Goal: Contribute content

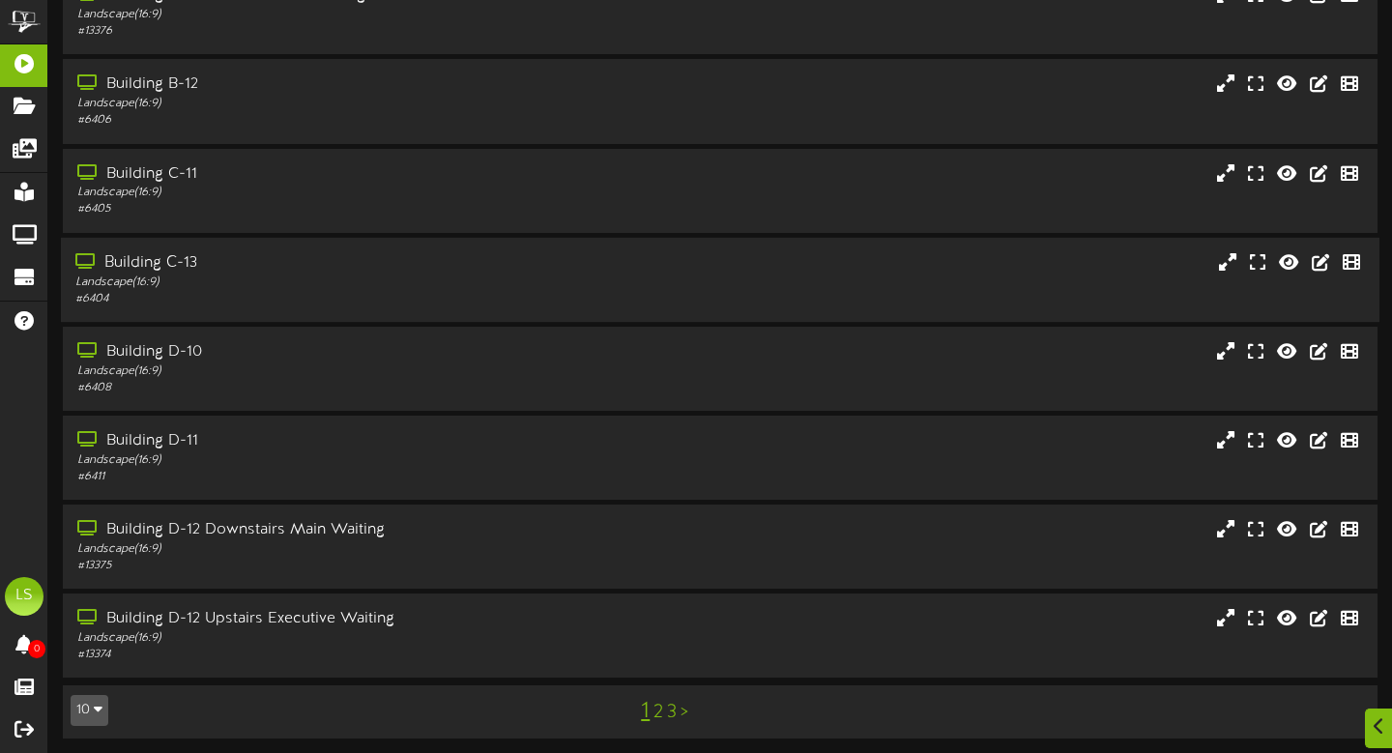
scroll to position [299, 0]
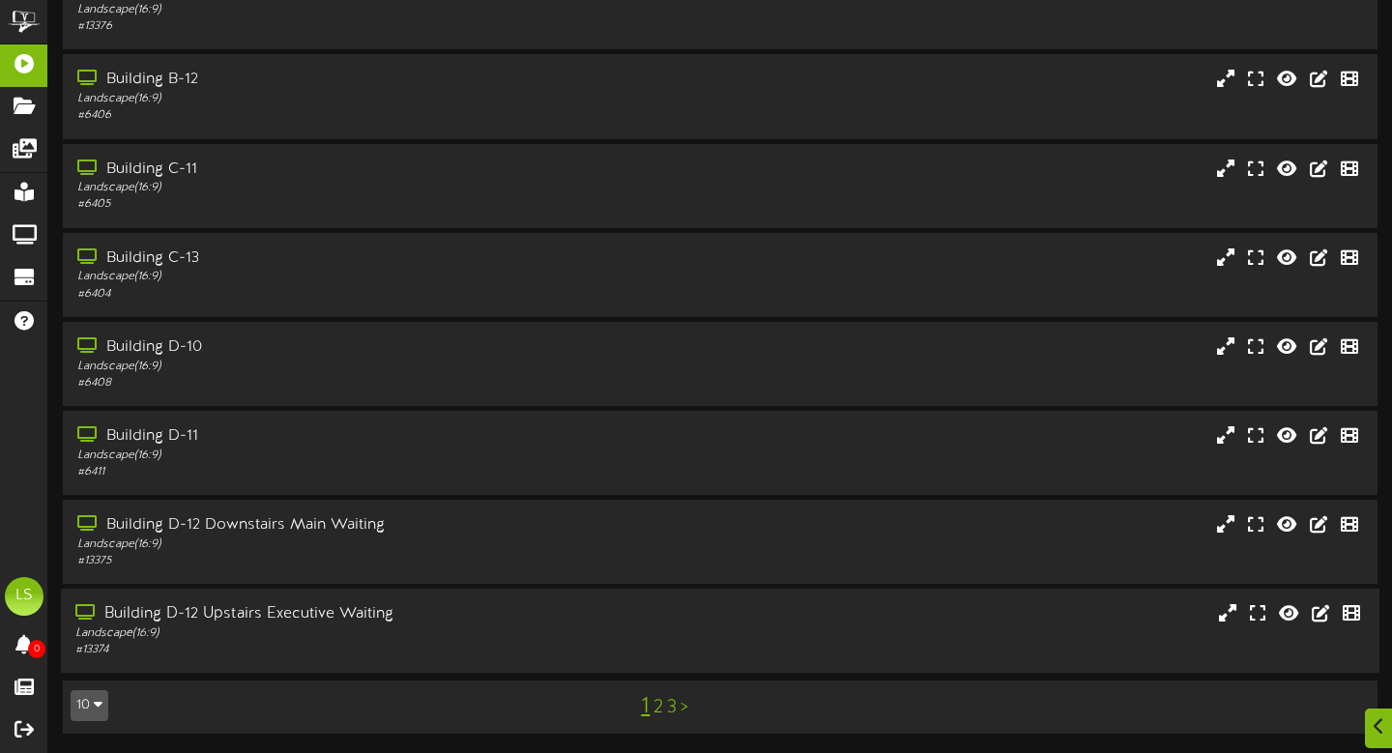
click at [360, 623] on div "Building D-12 Upstairs Executive Waiting" at bounding box center [335, 614] width 520 height 22
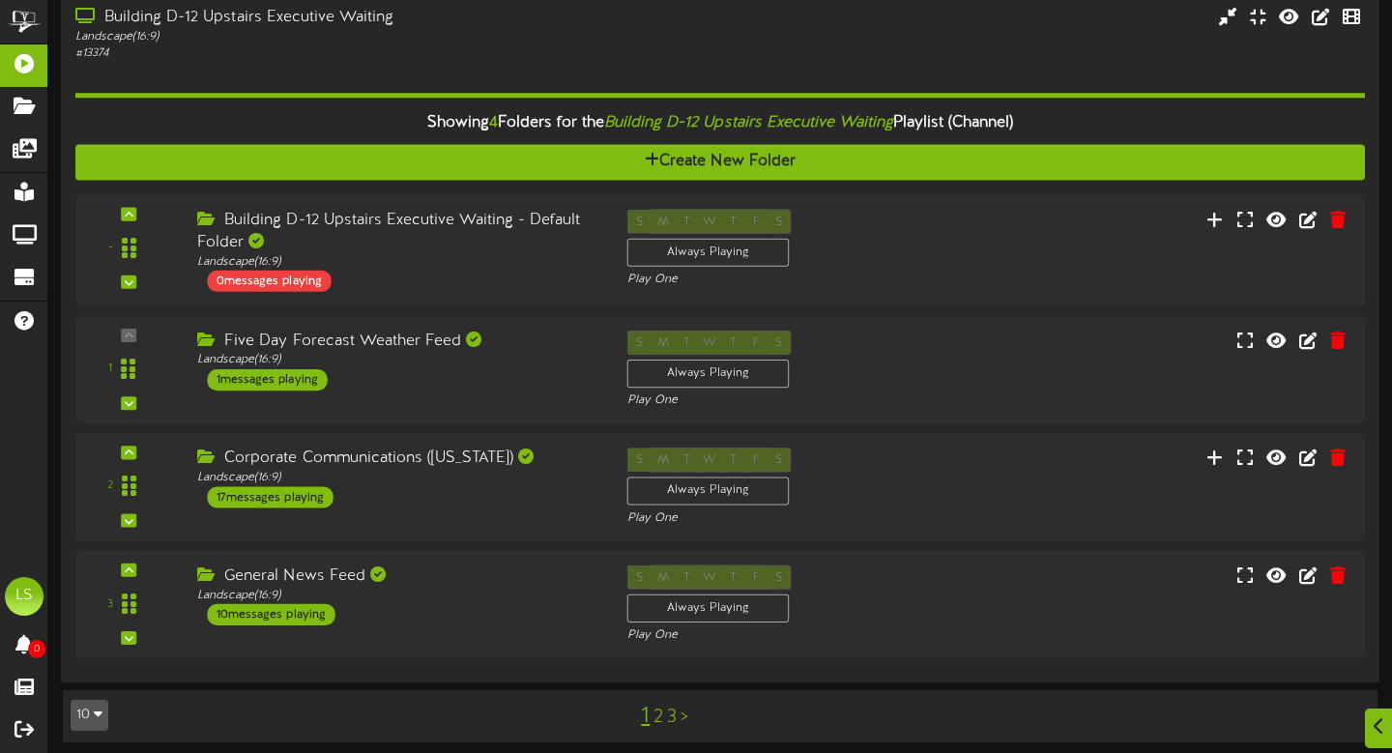
scroll to position [899, 0]
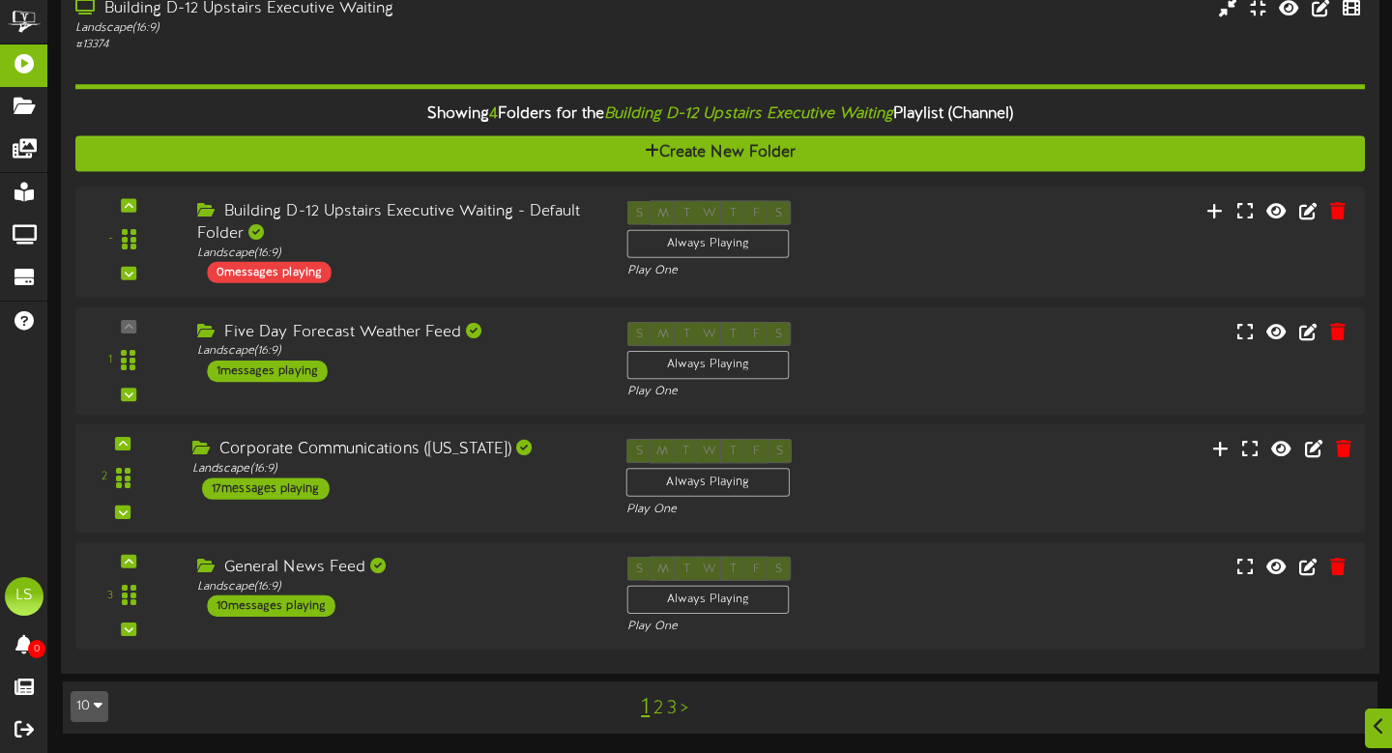
click at [418, 454] on div "Corporate Communications ([US_STATE])" at bounding box center [394, 450] width 405 height 22
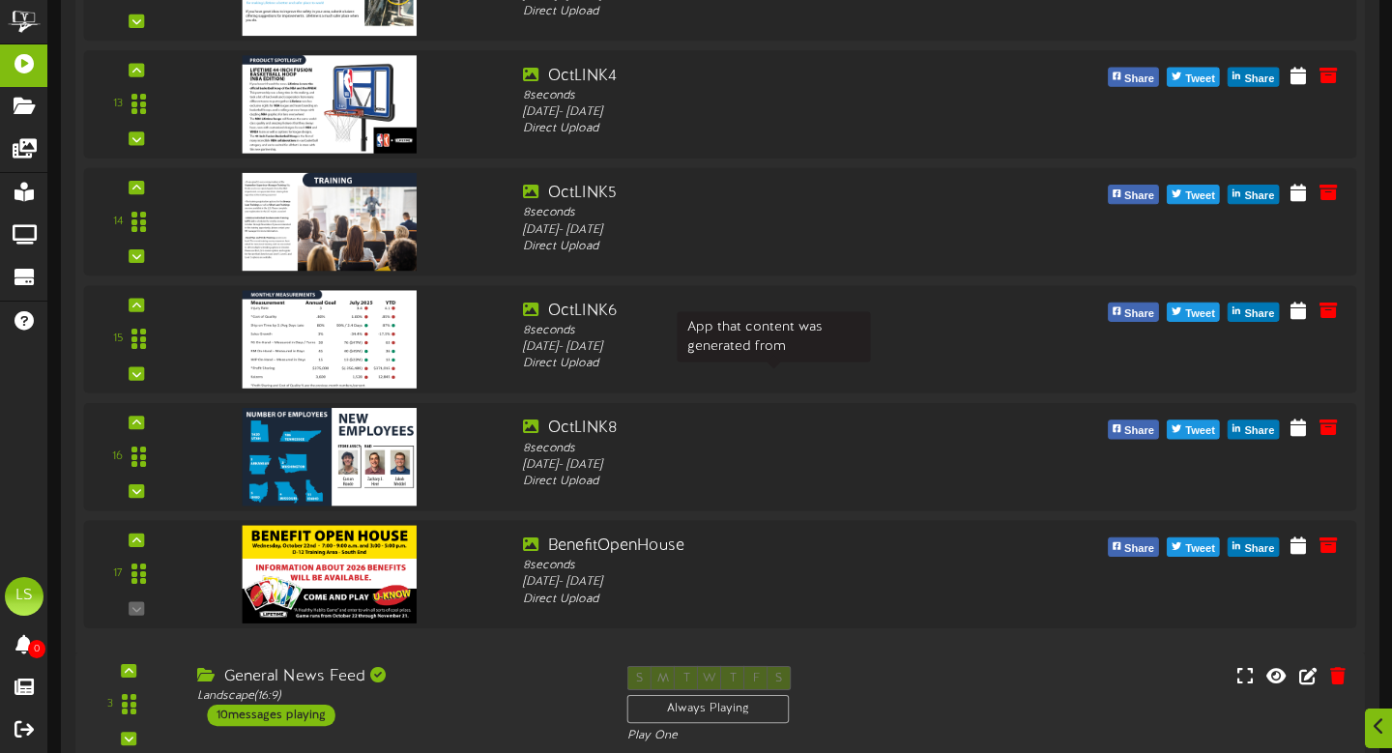
scroll to position [2875, 0]
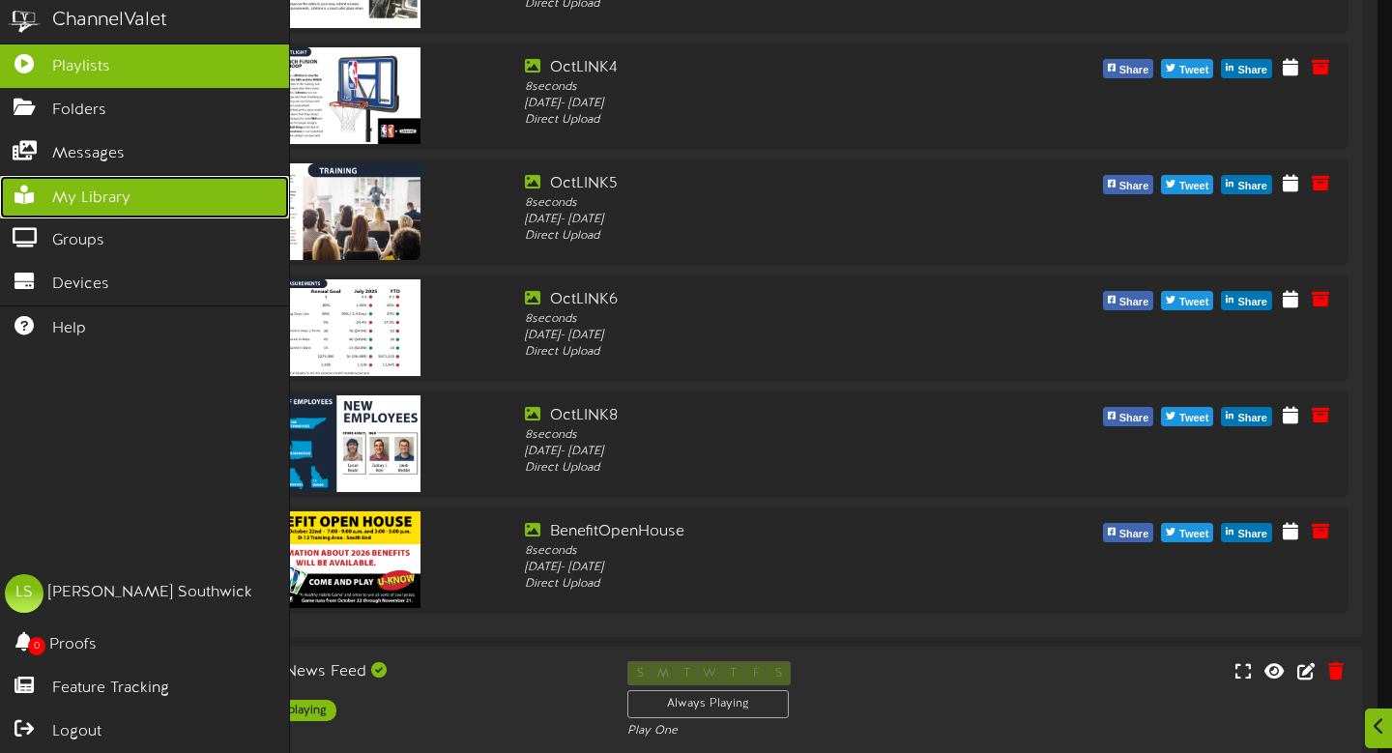
click at [102, 196] on span "My Library" at bounding box center [91, 198] width 78 height 22
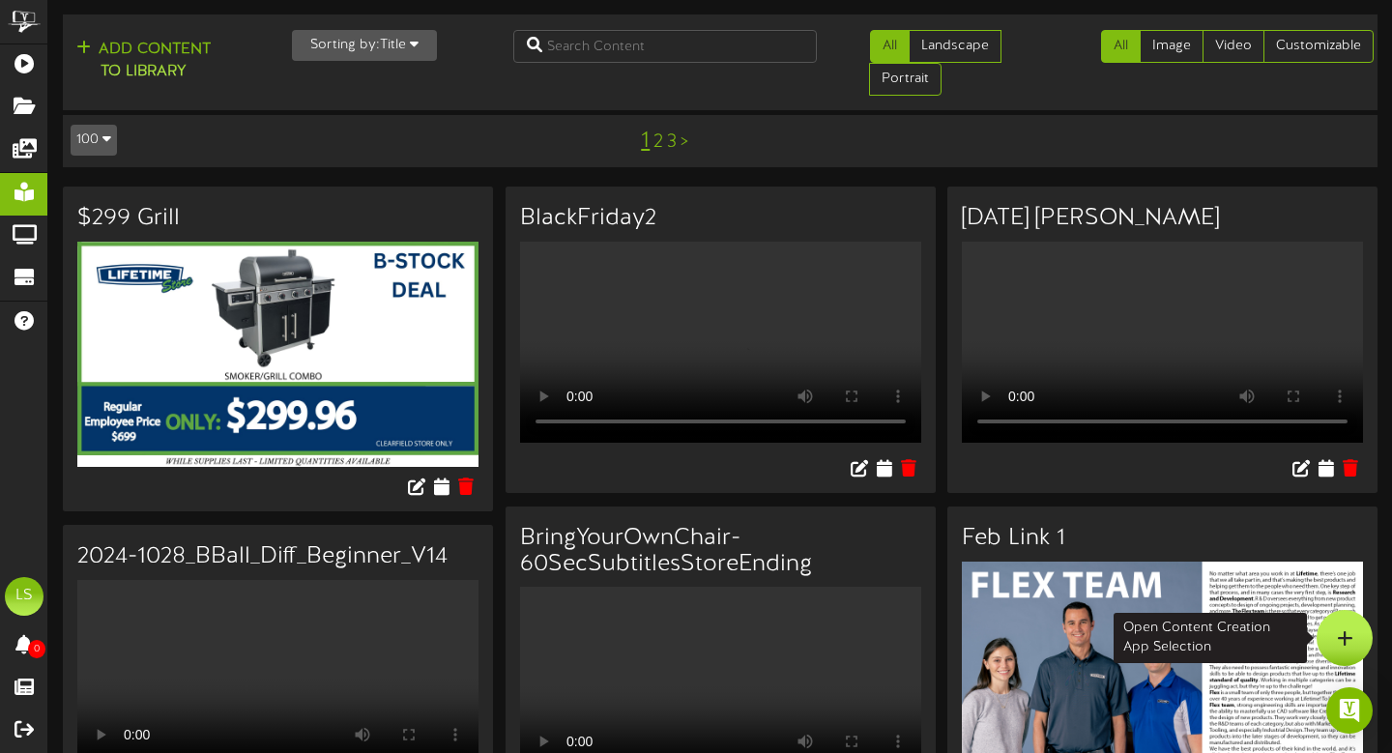
click at [1354, 637] on div at bounding box center [1344, 638] width 56 height 56
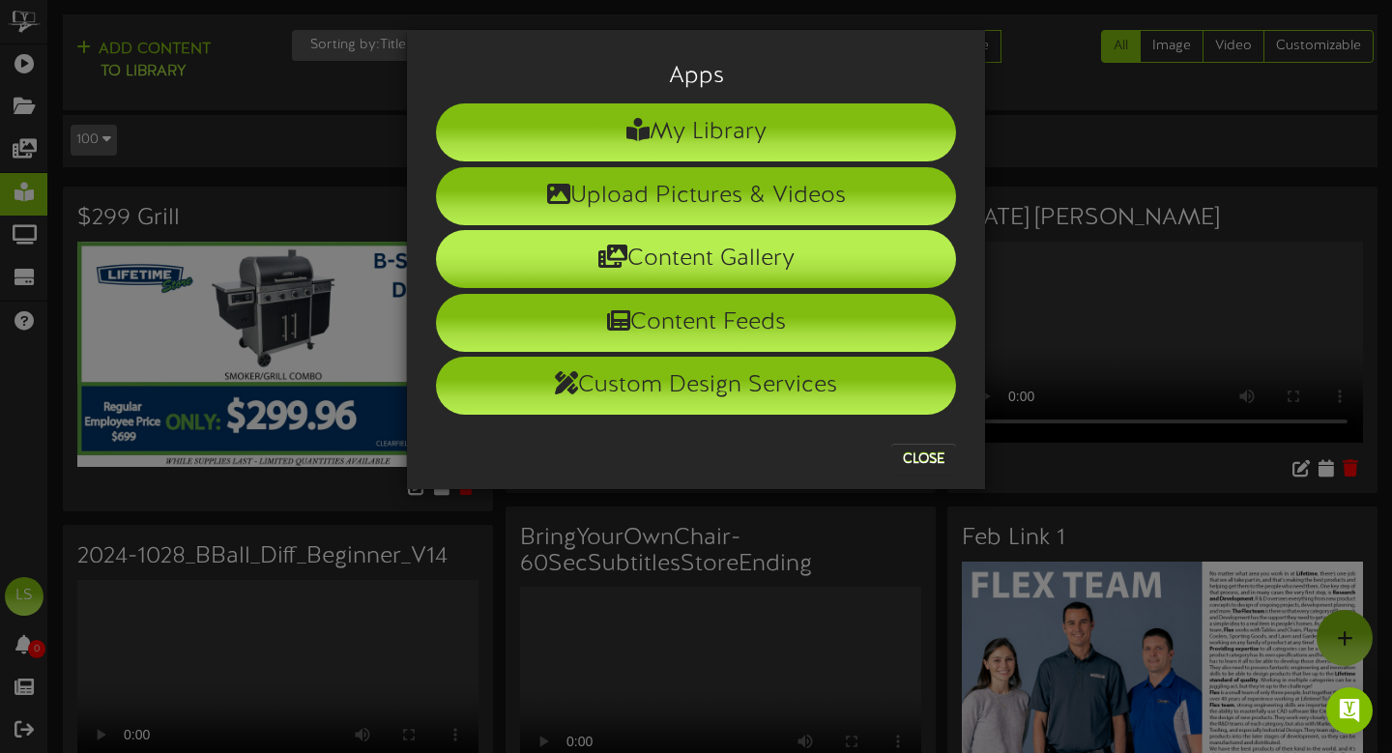
click at [769, 273] on li "Content Gallery" at bounding box center [696, 259] width 520 height 58
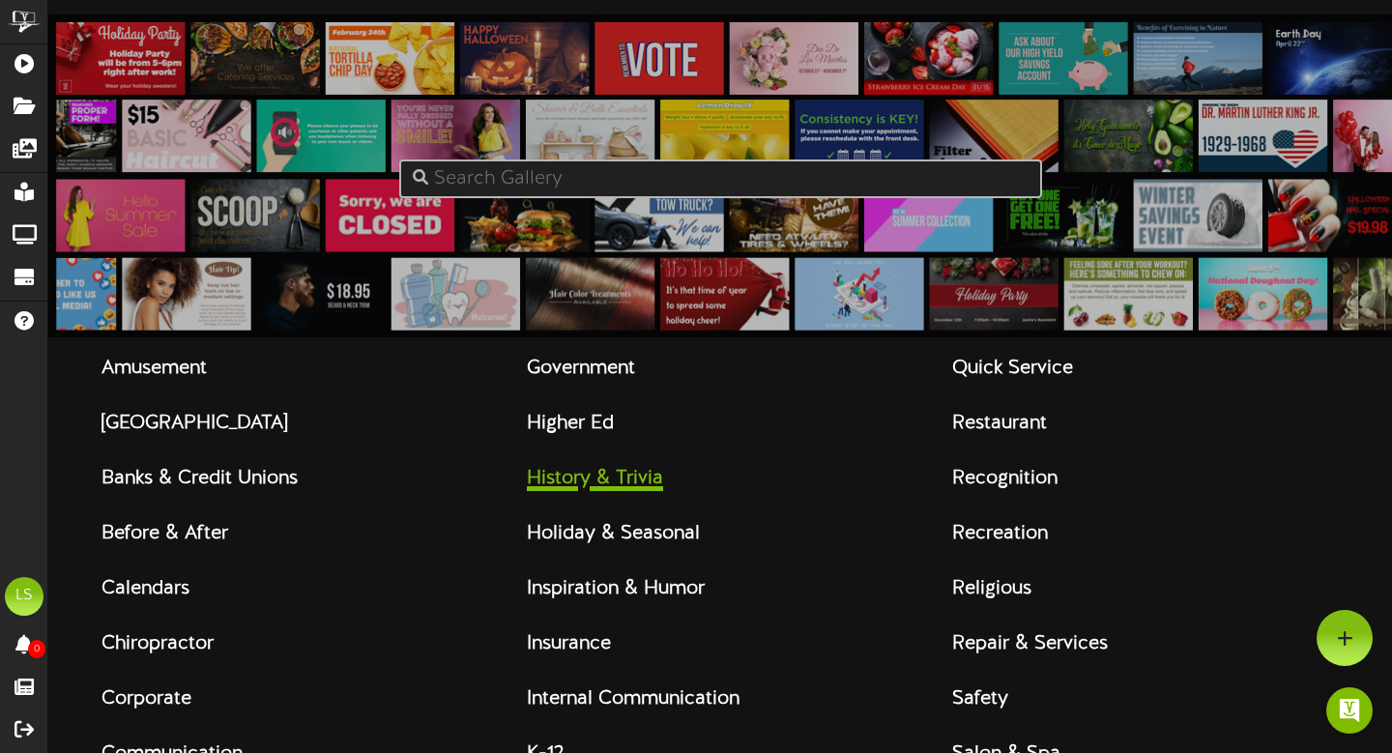
click at [624, 482] on strong "History & Trivia" at bounding box center [595, 478] width 136 height 21
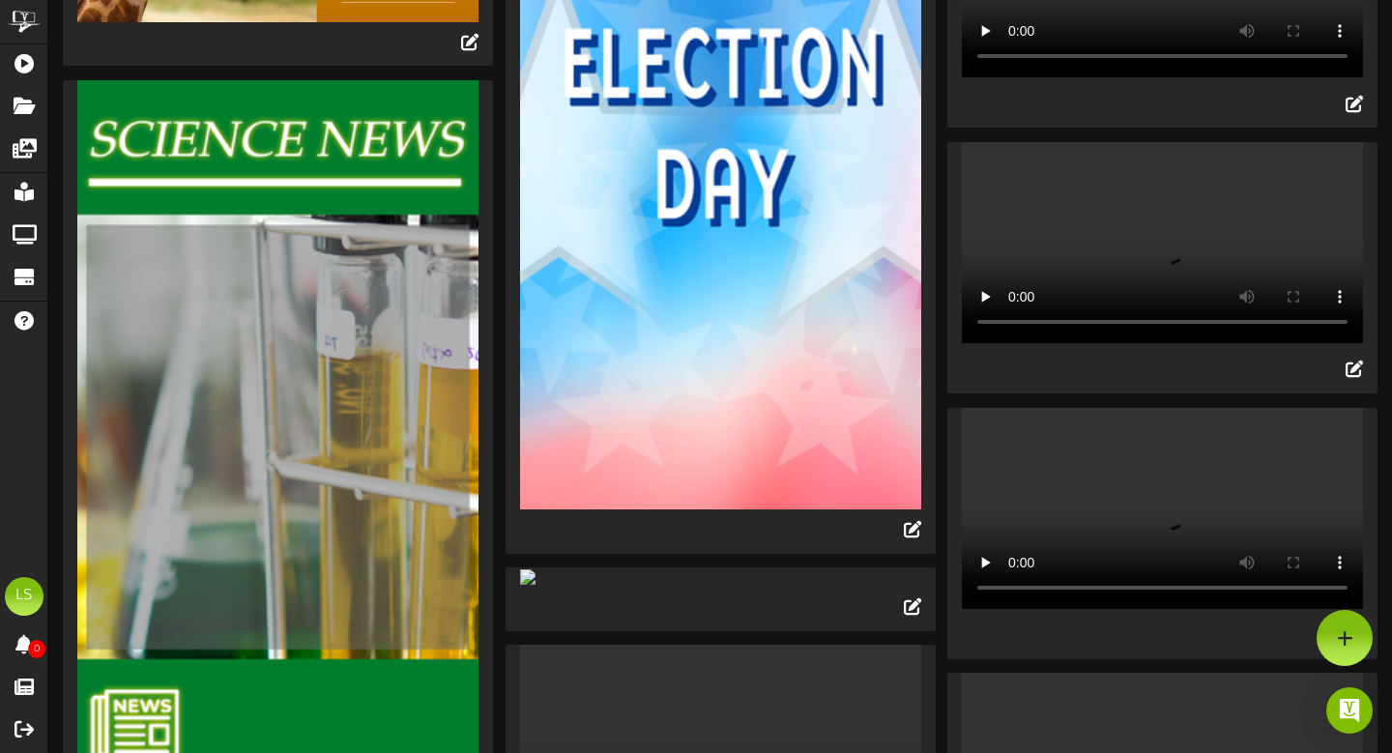
scroll to position [1068, 0]
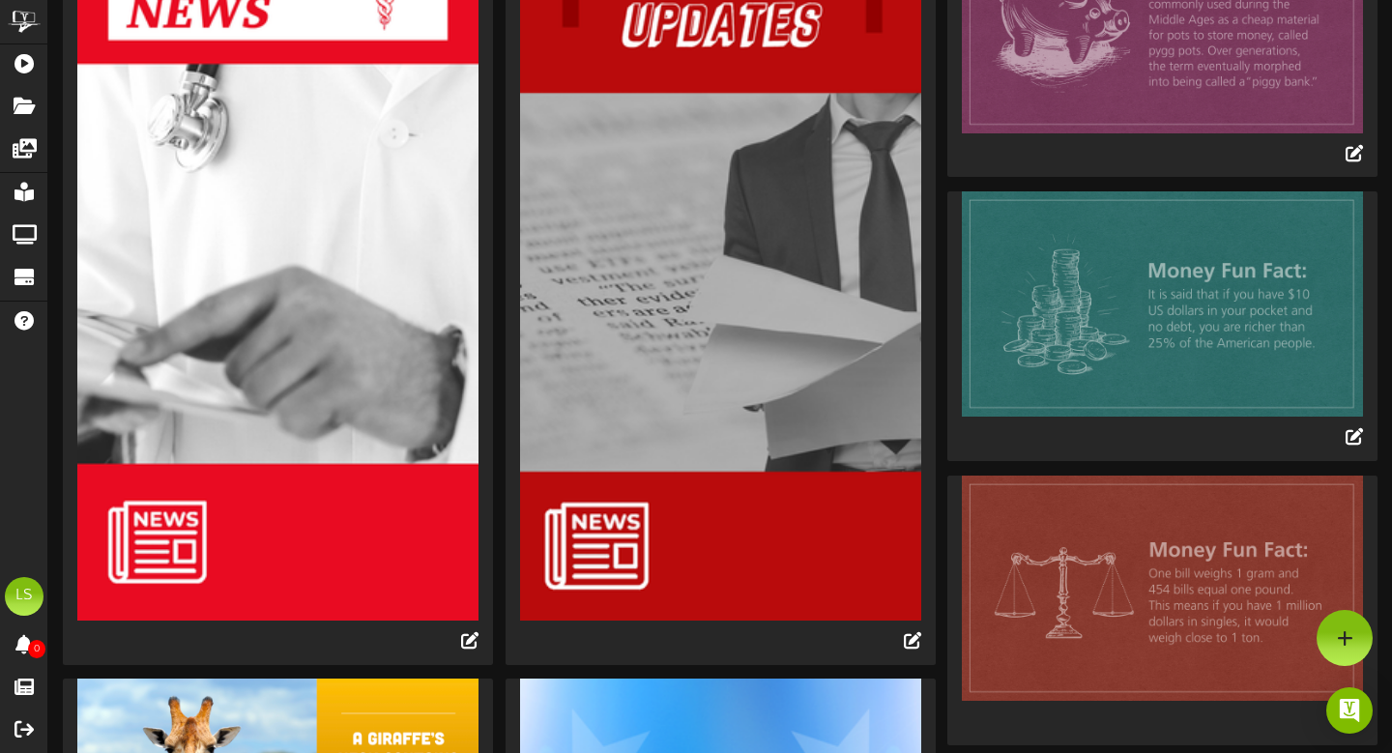
scroll to position [0, 0]
